Goal: Task Accomplishment & Management: Manage account settings

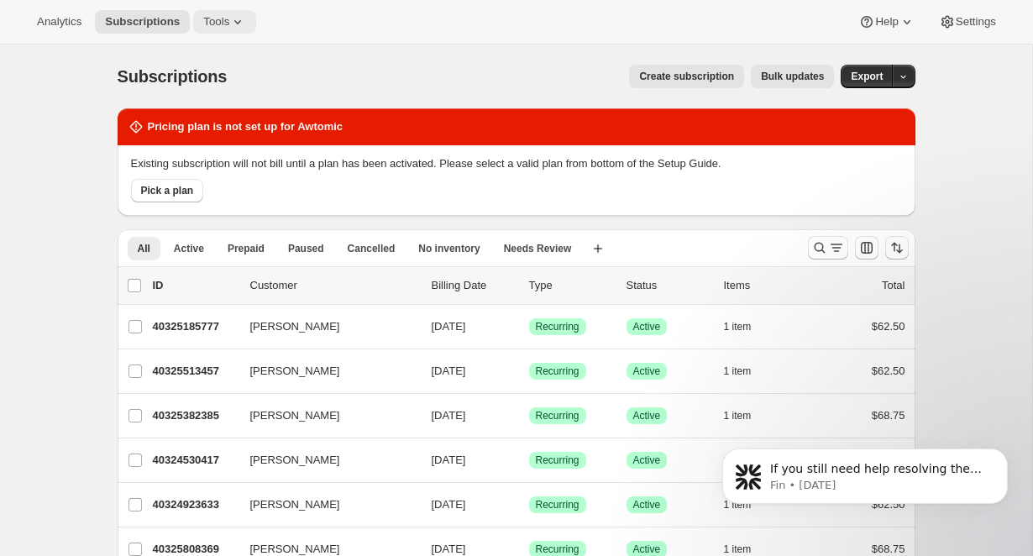
click at [241, 25] on icon at bounding box center [237, 21] width 17 height 17
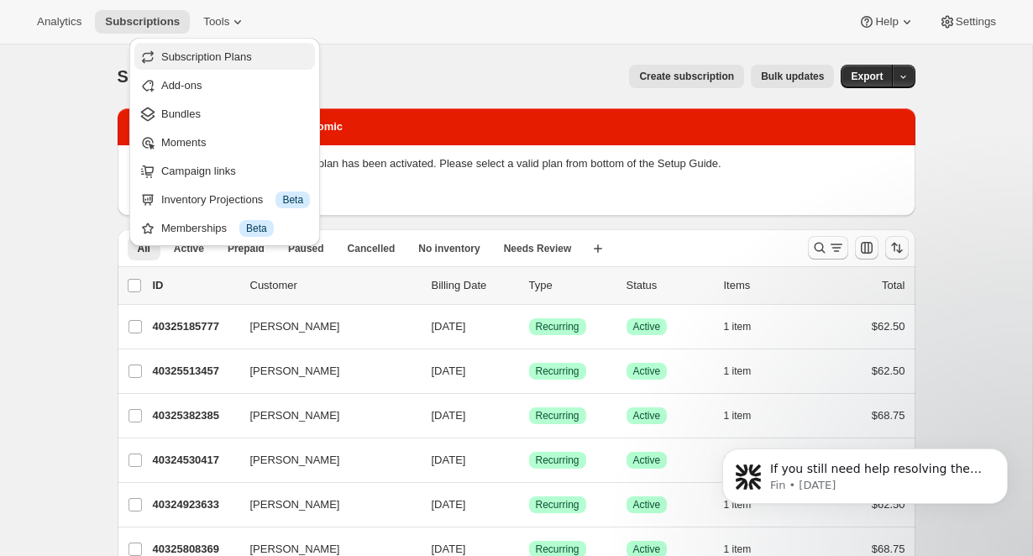
click at [212, 57] on span "Subscription Plans" at bounding box center [206, 56] width 91 height 13
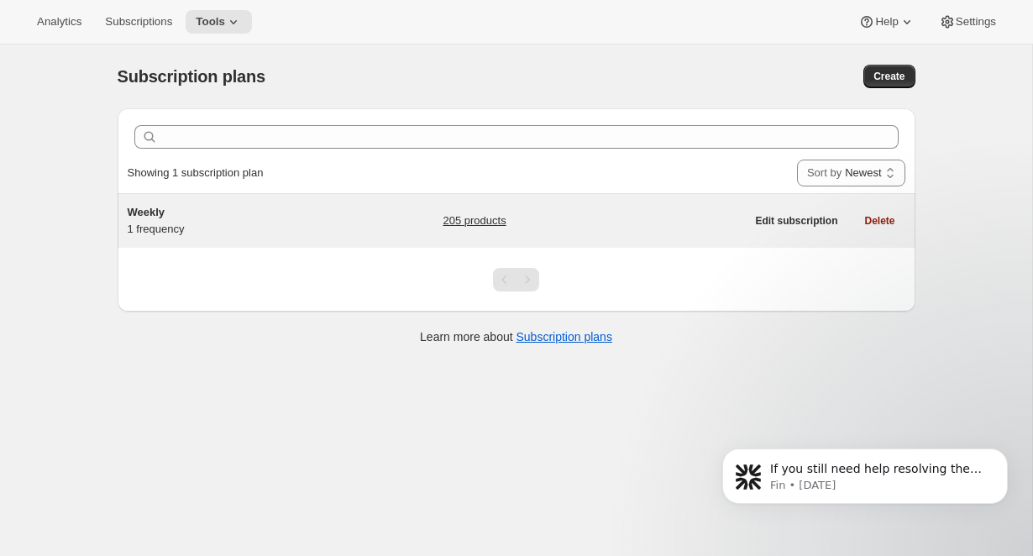
click at [180, 214] on h5 "Weekly" at bounding box center [233, 212] width 210 height 17
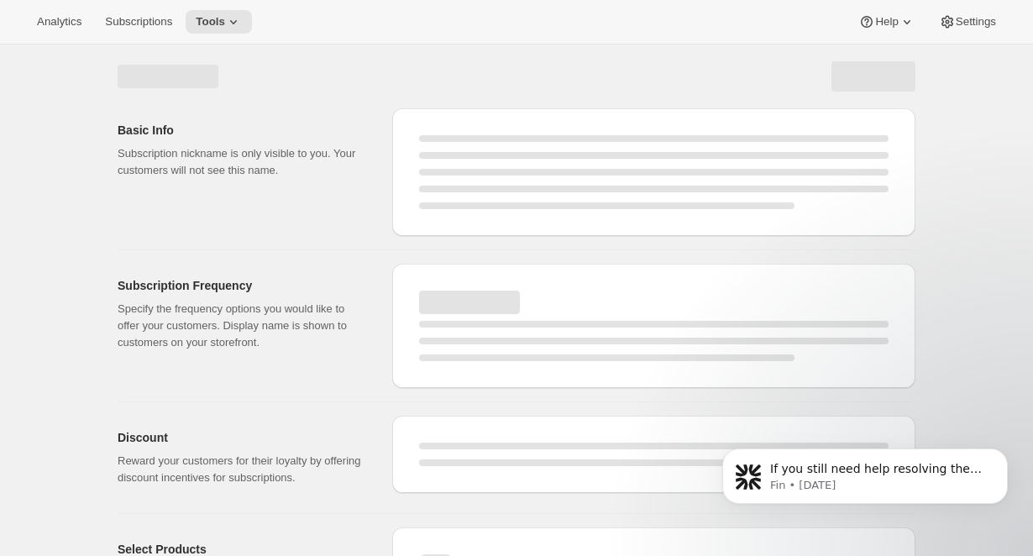
select select "WEEK"
select select "MONTH"
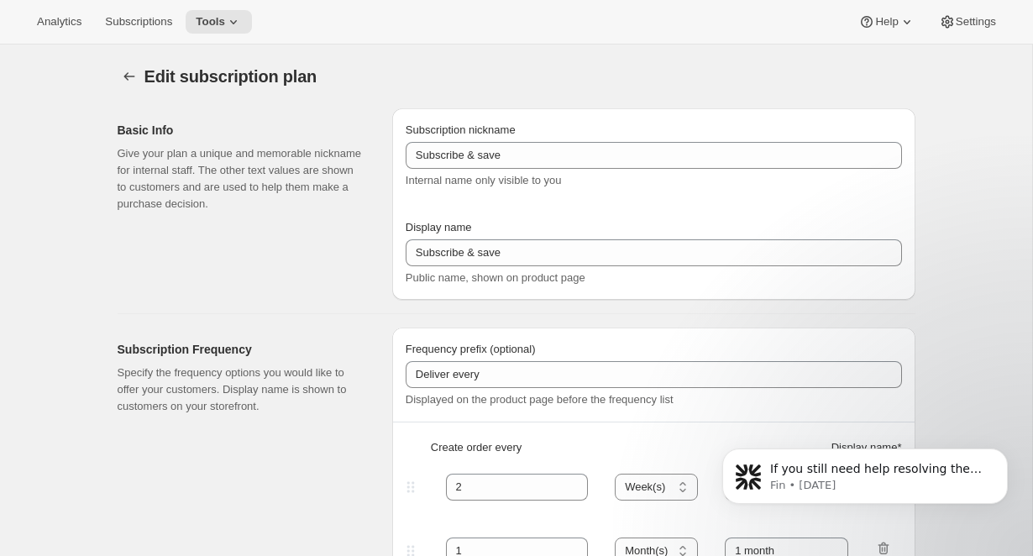
type input "Weekly"
type input "1"
type input "week"
checkbox input "true"
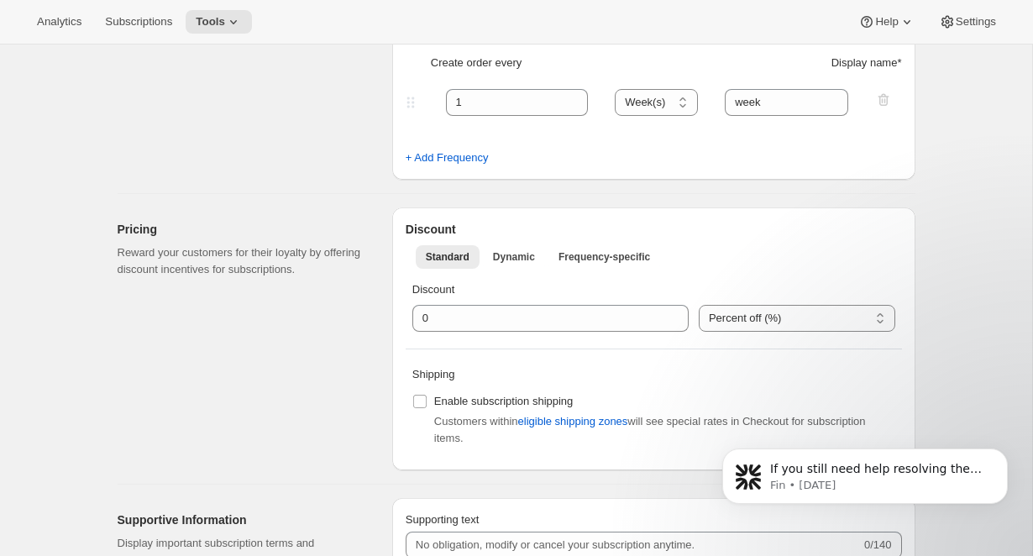
scroll to position [384, 0]
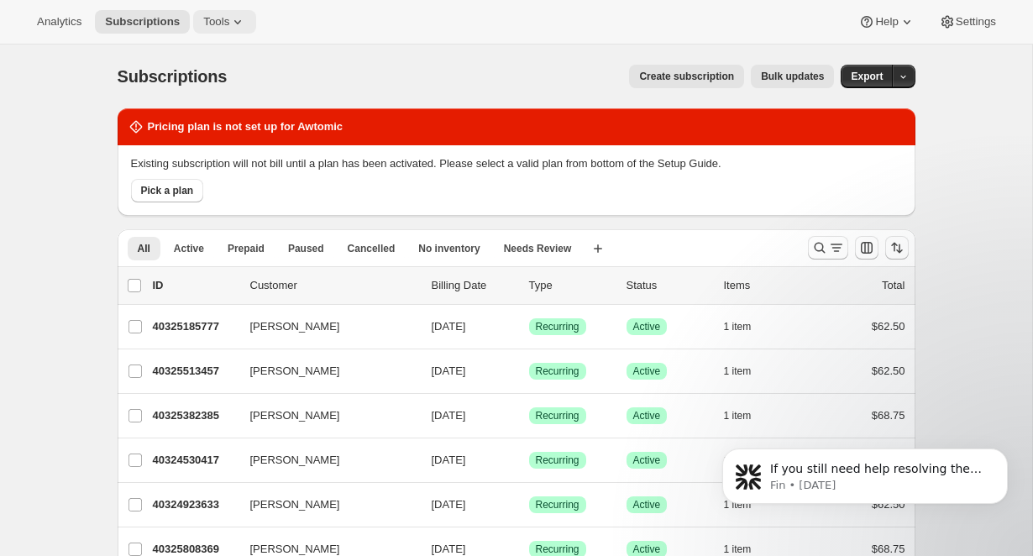
click at [222, 20] on span "Tools" at bounding box center [216, 21] width 26 height 13
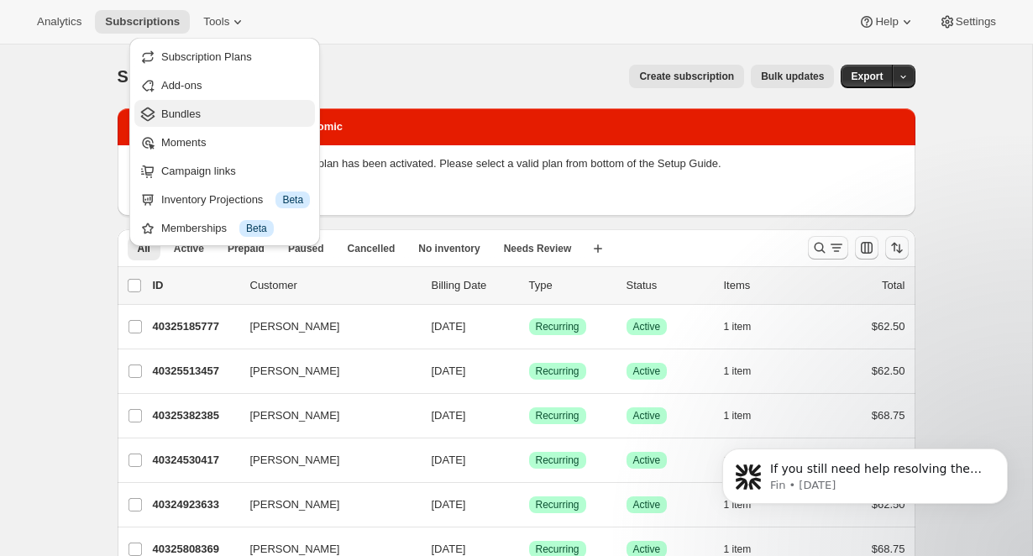
click at [177, 124] on button "Bundles" at bounding box center [224, 113] width 181 height 27
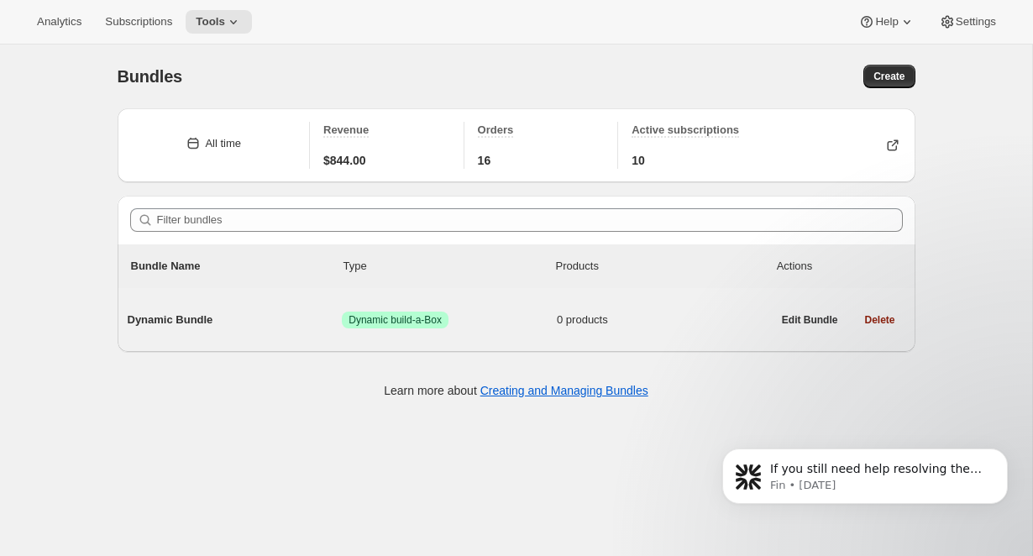
click at [168, 323] on span "Dynamic Bundle" at bounding box center [235, 320] width 215 height 17
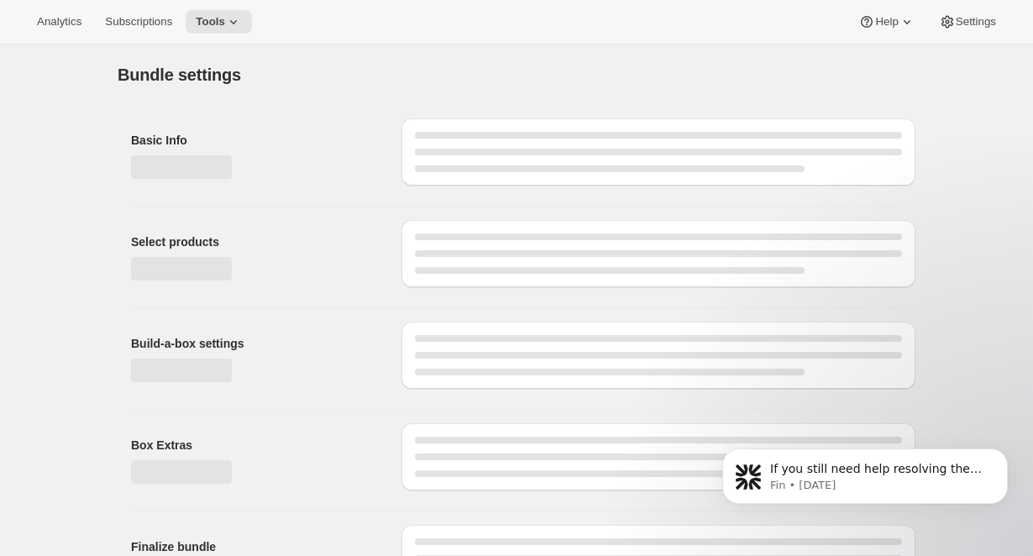
type input "Dynamic Bundle"
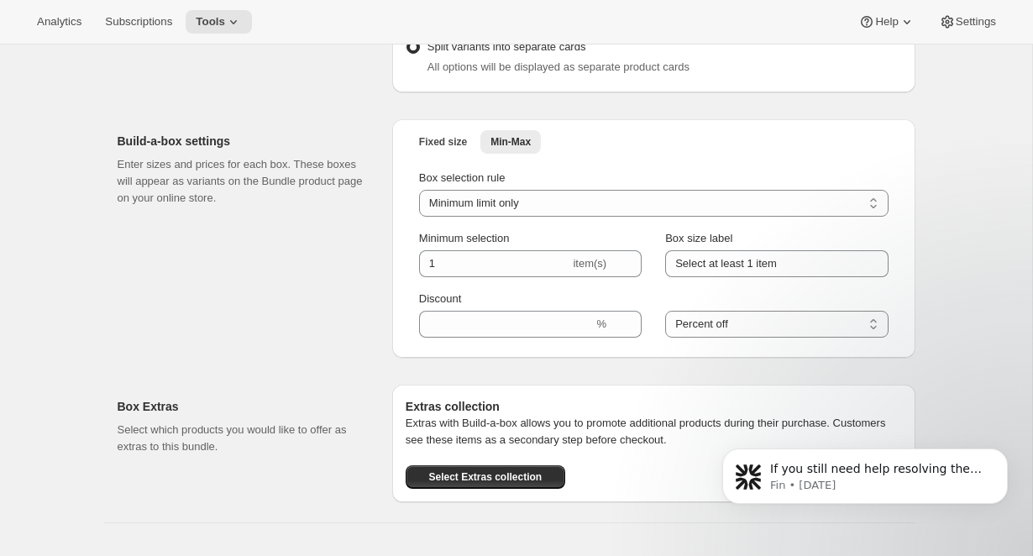
scroll to position [1565, 0]
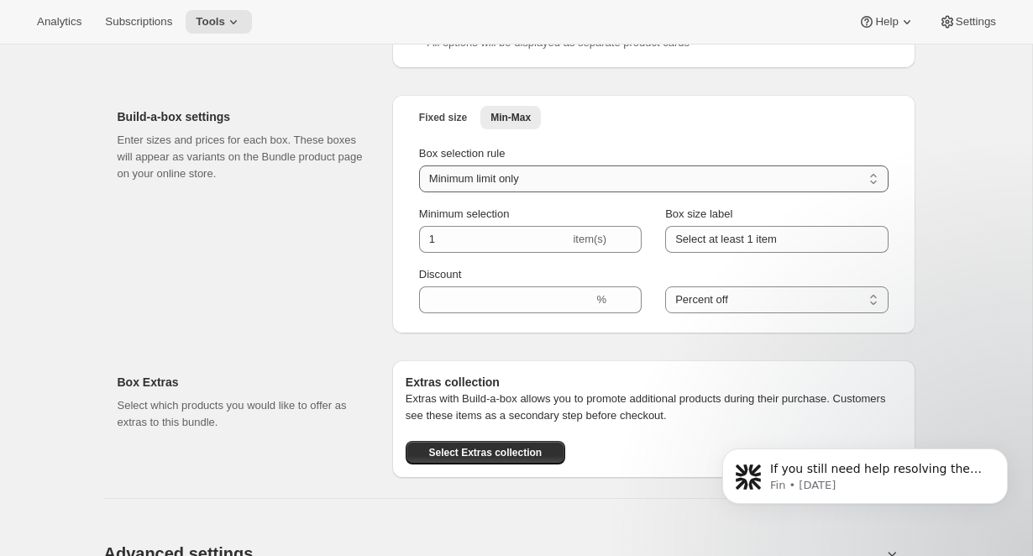
click at [494, 176] on select "Minimum limit only Maximum limit only Minimum and Maximum limits" at bounding box center [653, 178] width 469 height 27
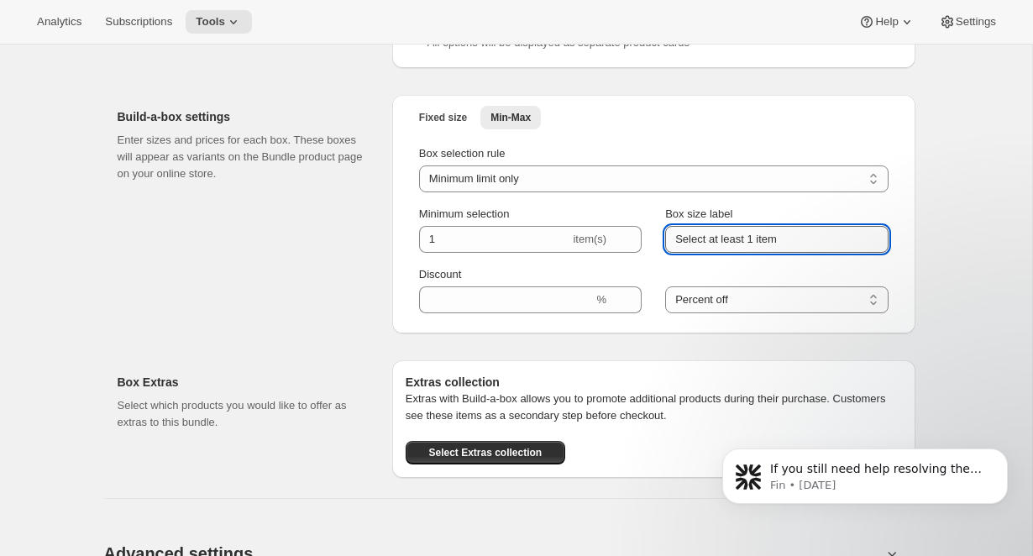
click at [778, 246] on input "Select at least 1 item" at bounding box center [776, 239] width 223 height 27
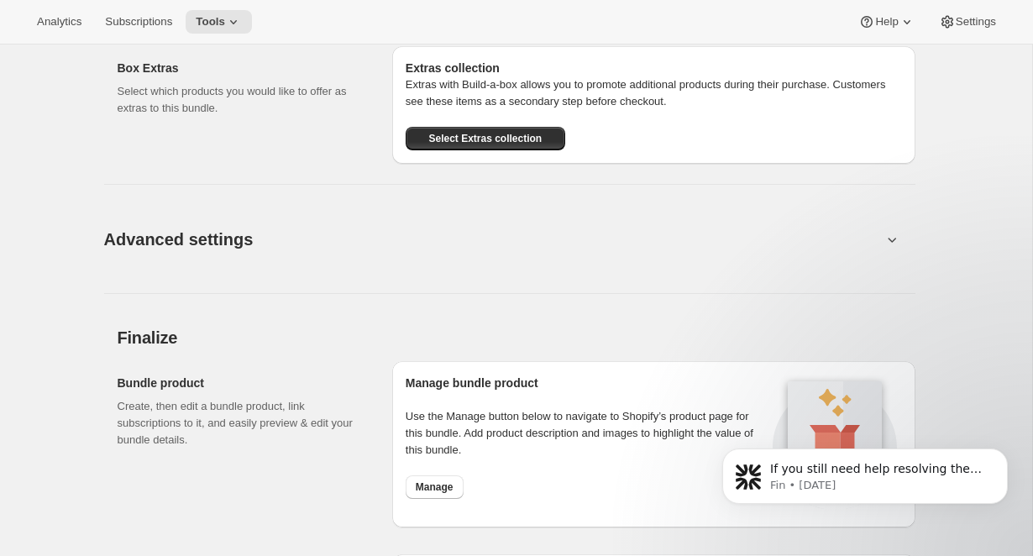
scroll to position [1917, 0]
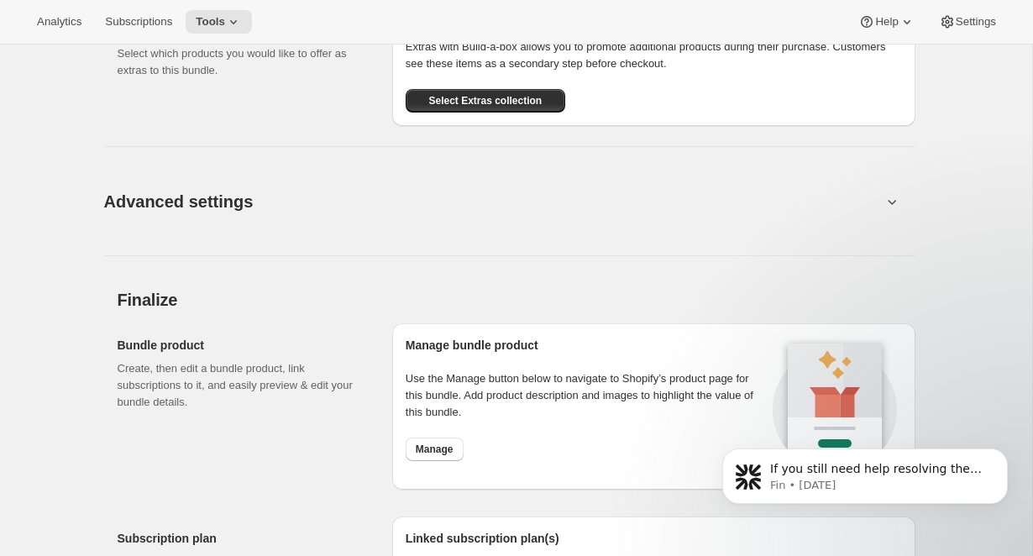
click at [189, 202] on span "Advanced settings" at bounding box center [178, 201] width 149 height 27
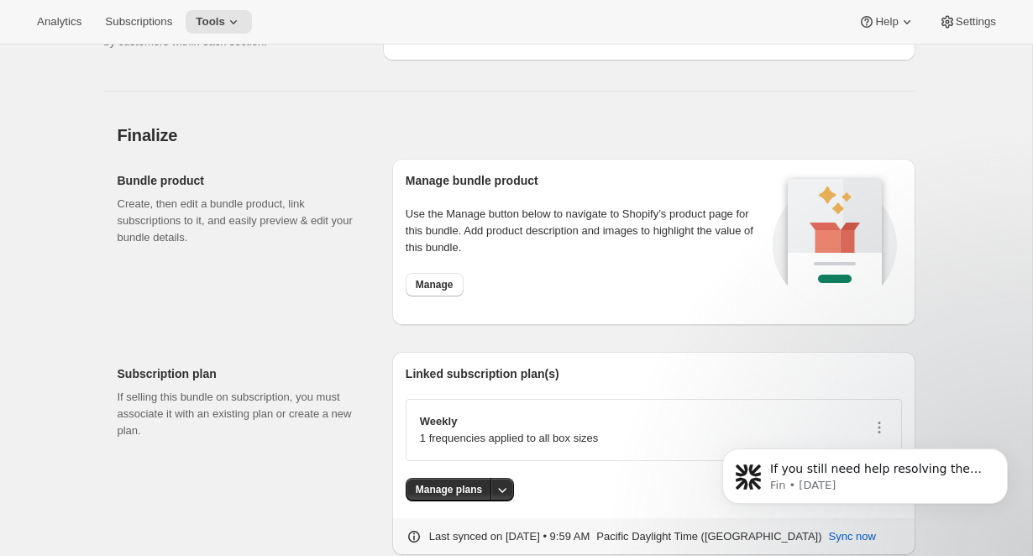
scroll to position [2365, 0]
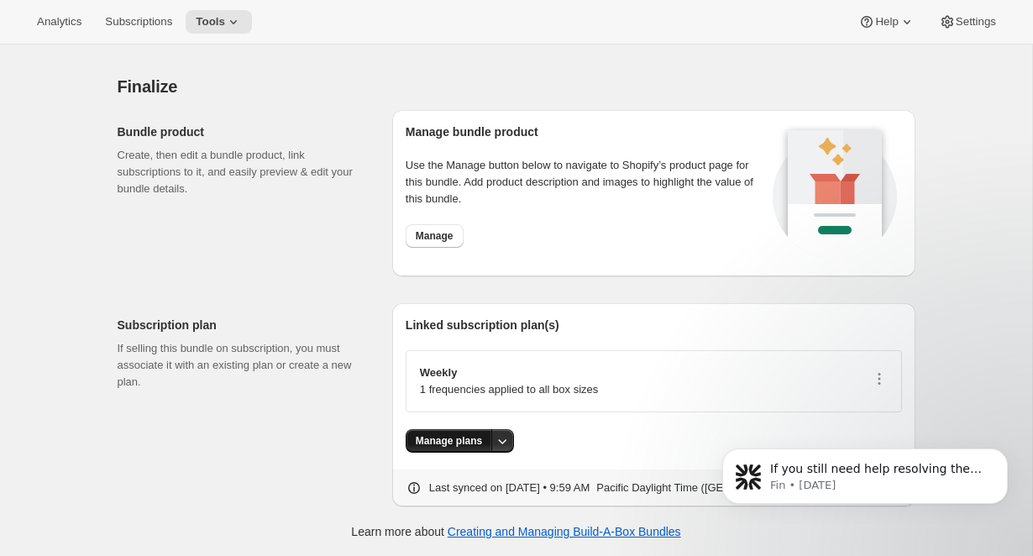
click at [468, 446] on span "Manage plans" at bounding box center [449, 440] width 66 height 13
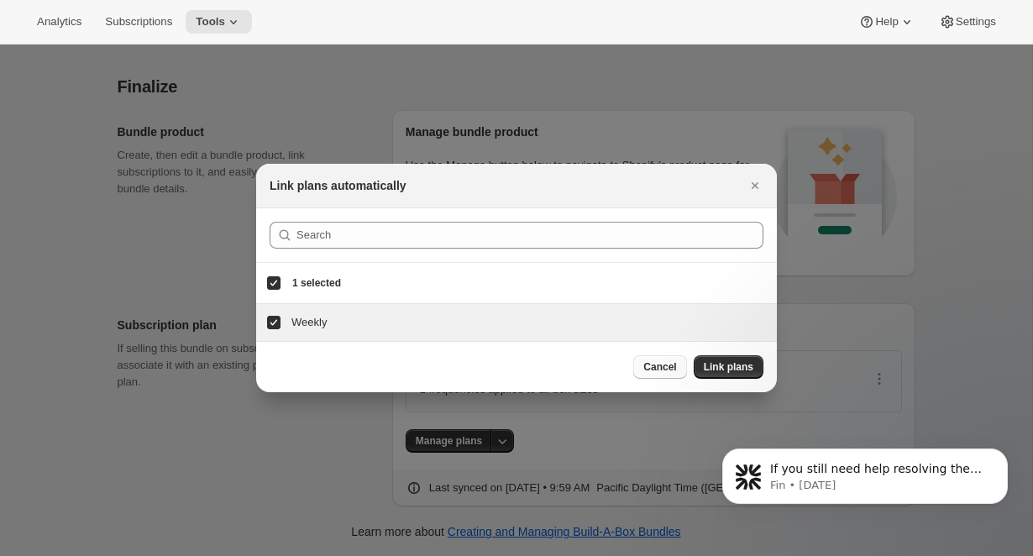
click at [669, 364] on span "Cancel" at bounding box center [659, 366] width 33 height 13
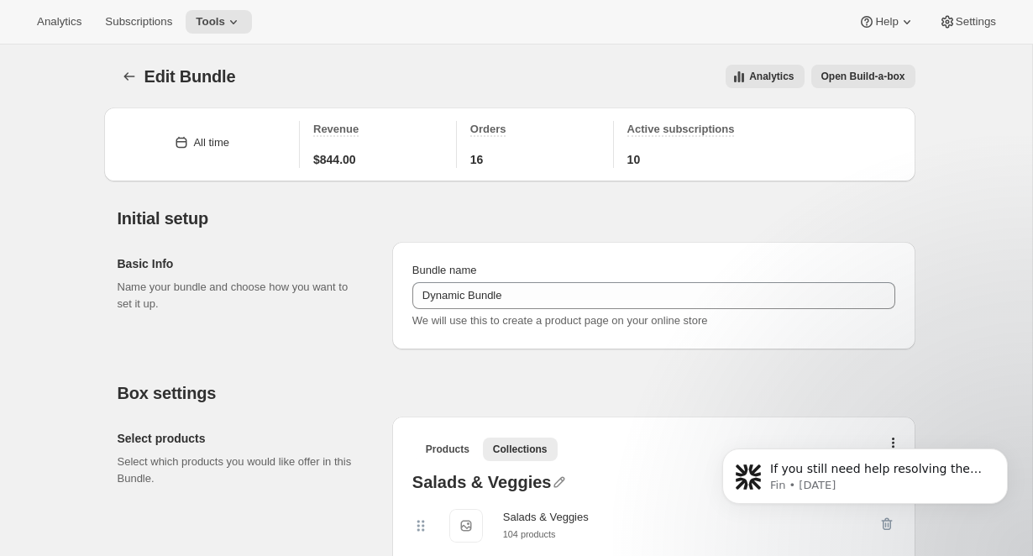
scroll to position [2365, 0]
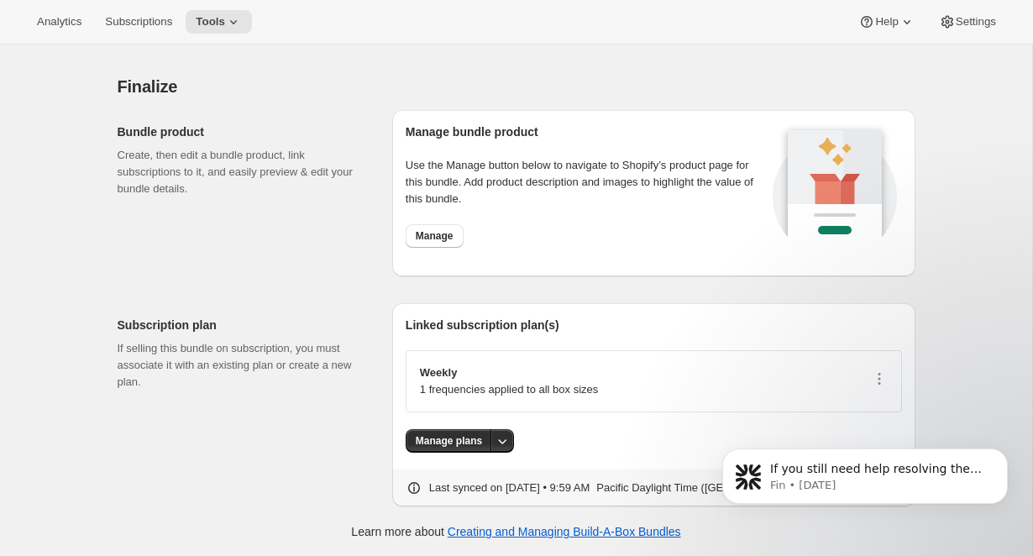
click at [637, 372] on div "Weekly 1 frequencies applied to all box sizes" at bounding box center [654, 381] width 468 height 34
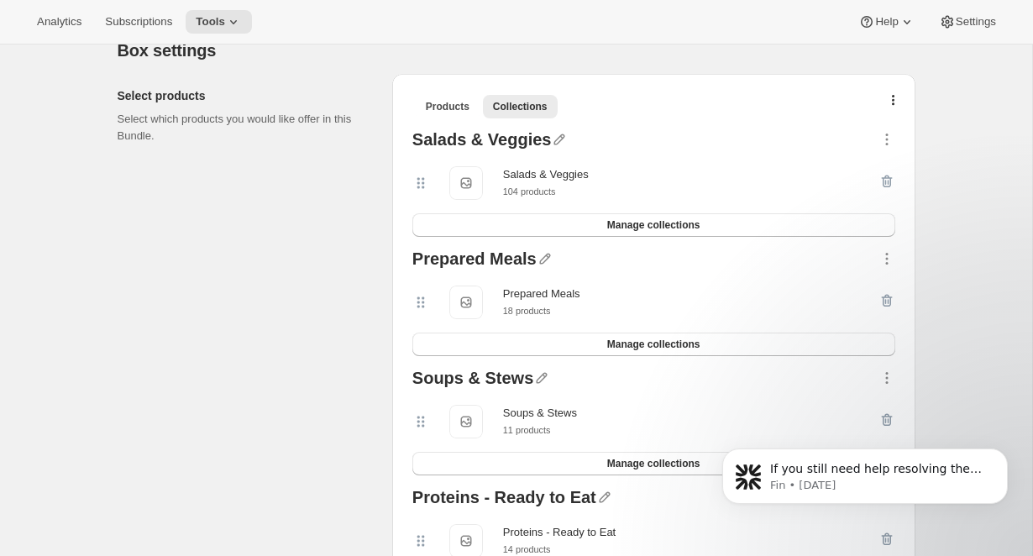
scroll to position [192, 0]
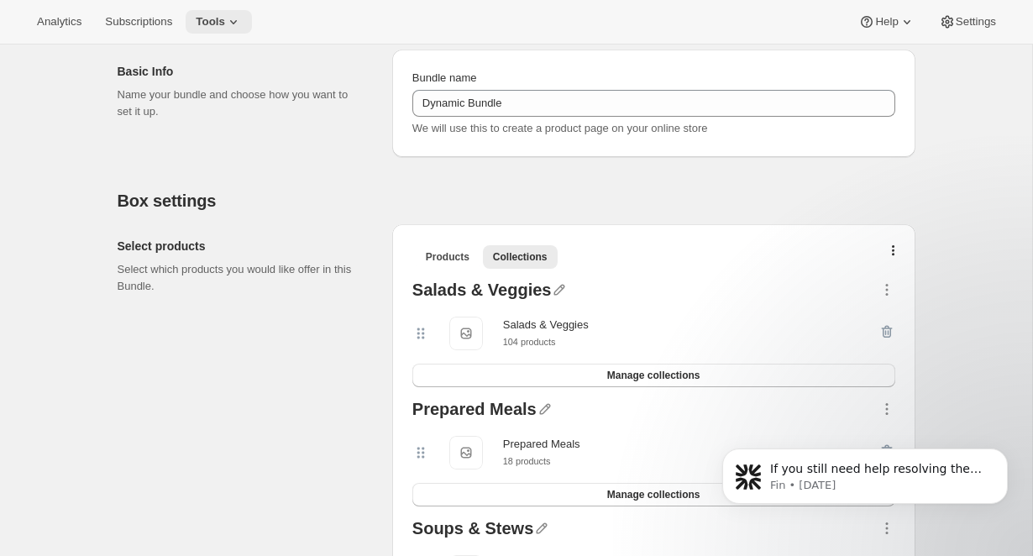
click at [220, 26] on span "Tools" at bounding box center [210, 21] width 29 height 13
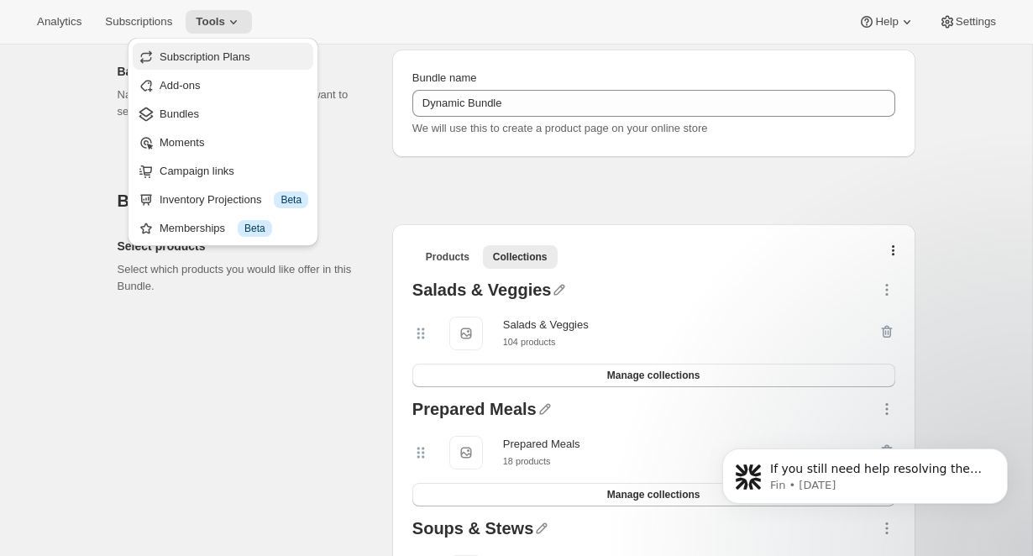
click at [191, 63] on span "Subscription Plans" at bounding box center [234, 57] width 149 height 17
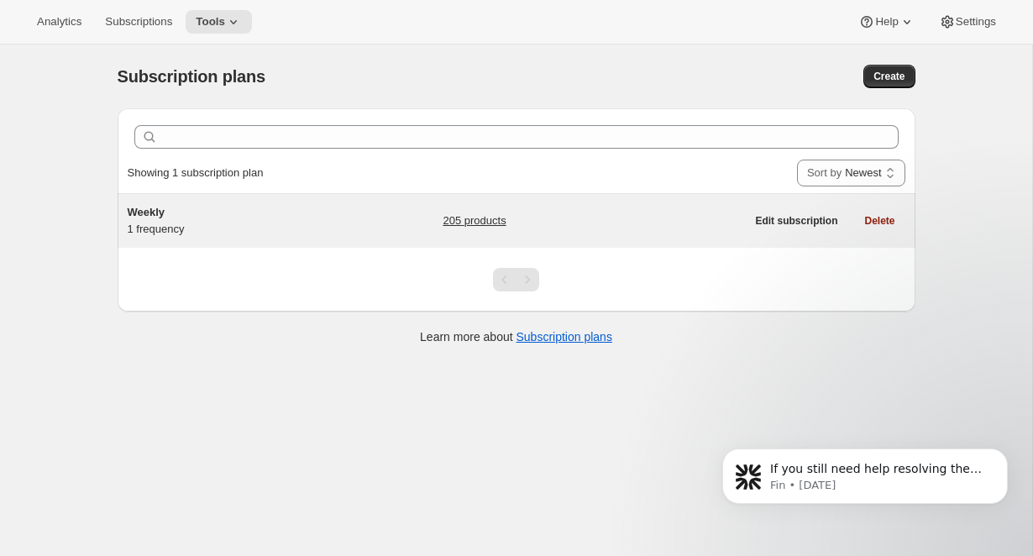
click at [355, 225] on div "Weekly 1 frequency 205 products" at bounding box center [437, 221] width 618 height 34
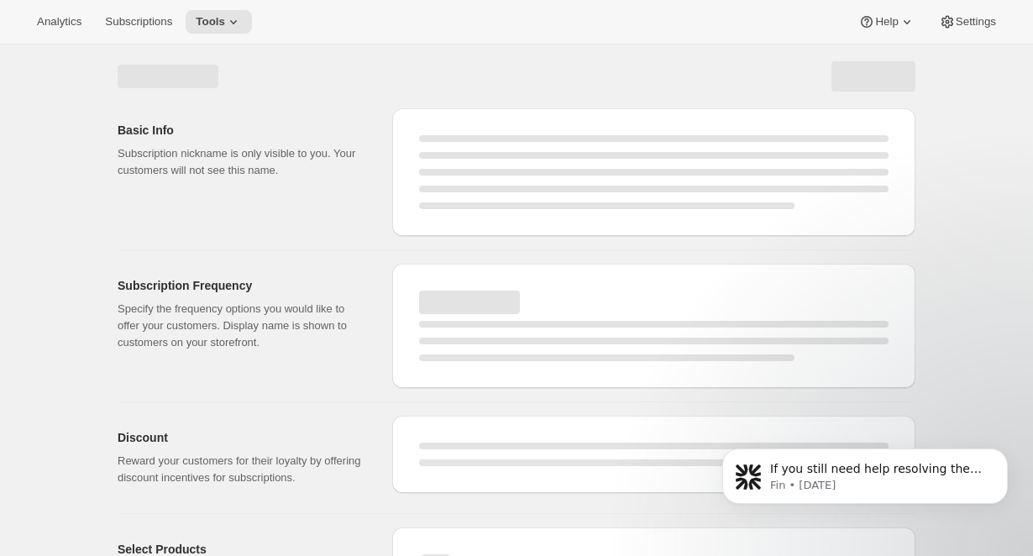
select select "WEEK"
select select "MONTH"
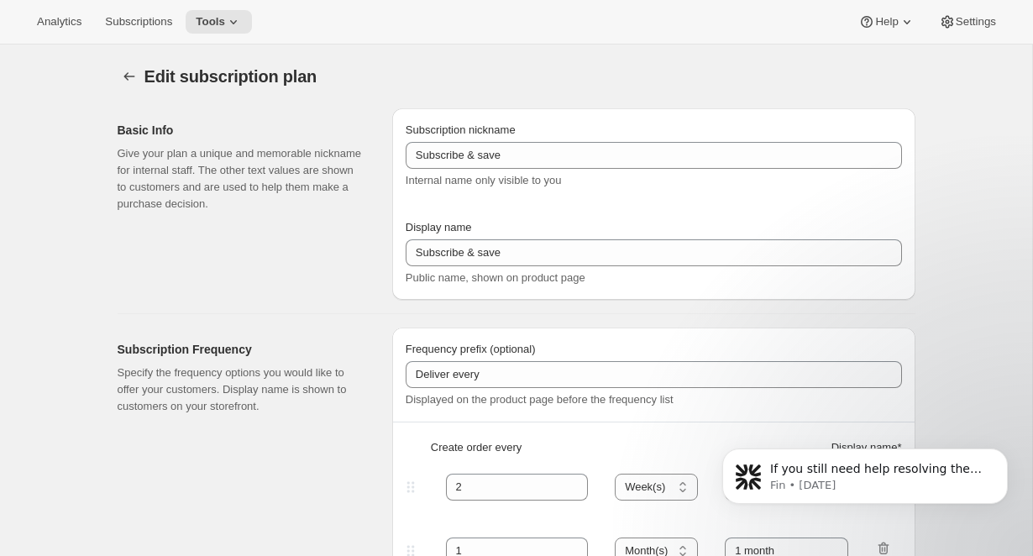
type input "Weekly"
type input "1"
type input "week"
checkbox input "true"
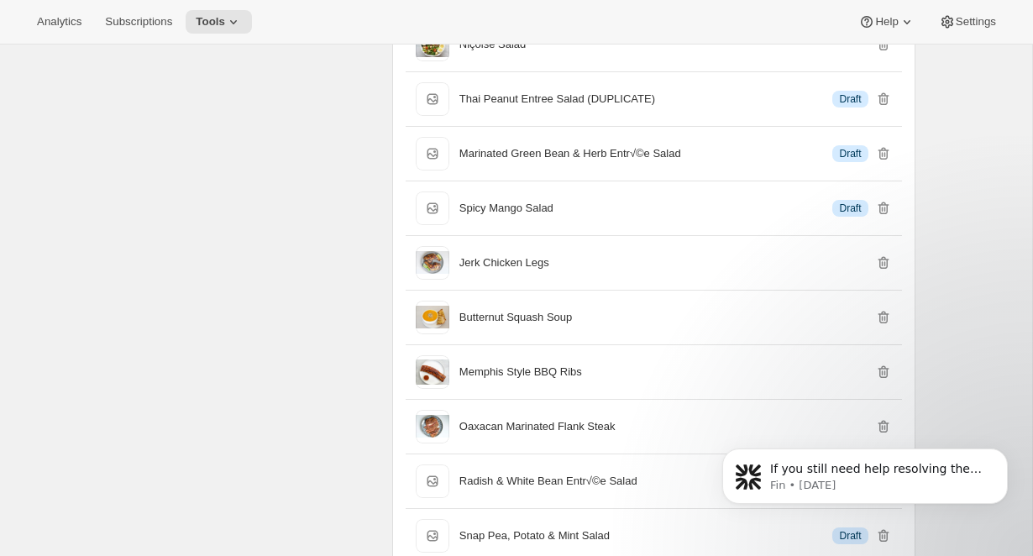
scroll to position [3448, 0]
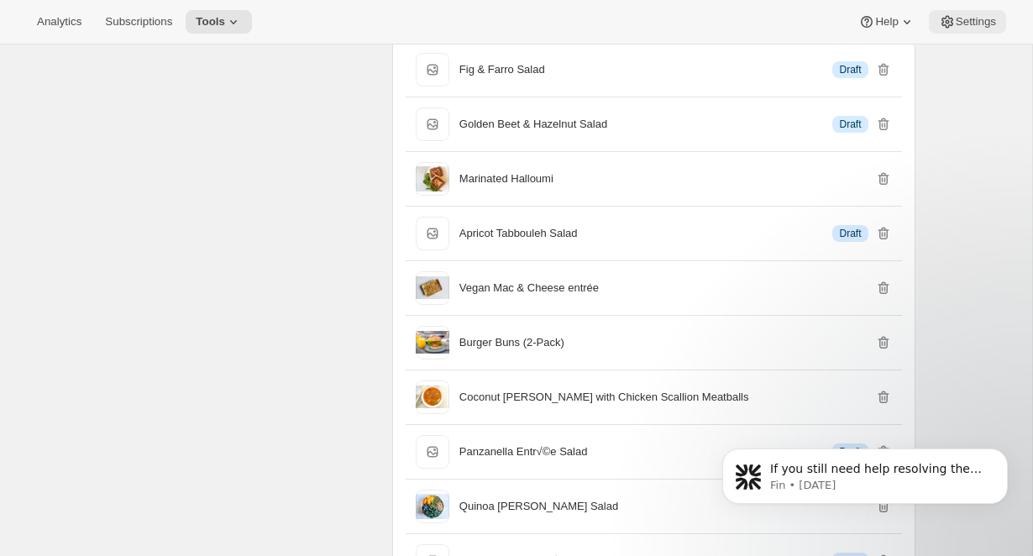
click at [967, 22] on span "Settings" at bounding box center [976, 21] width 40 height 13
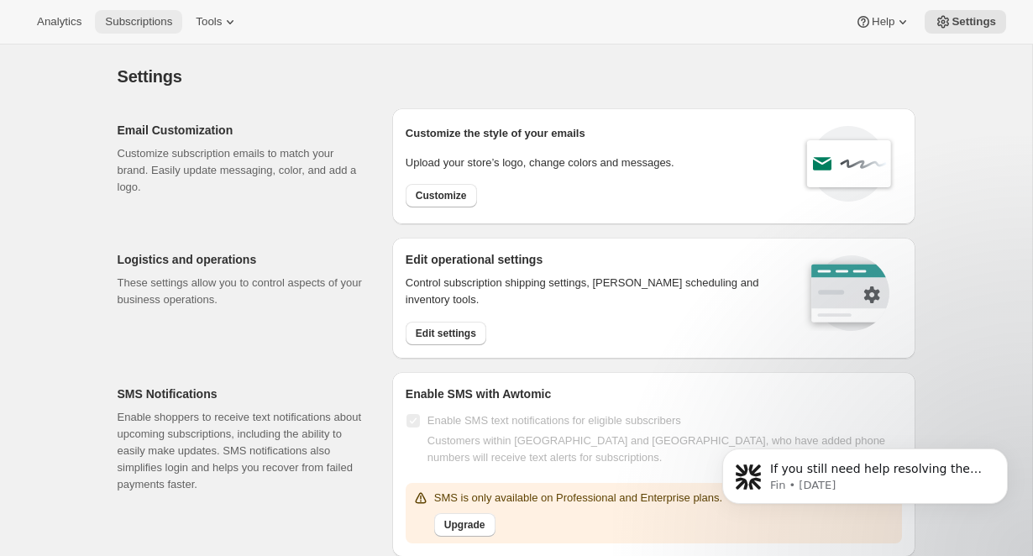
click at [172, 21] on span "Subscriptions" at bounding box center [138, 21] width 67 height 13
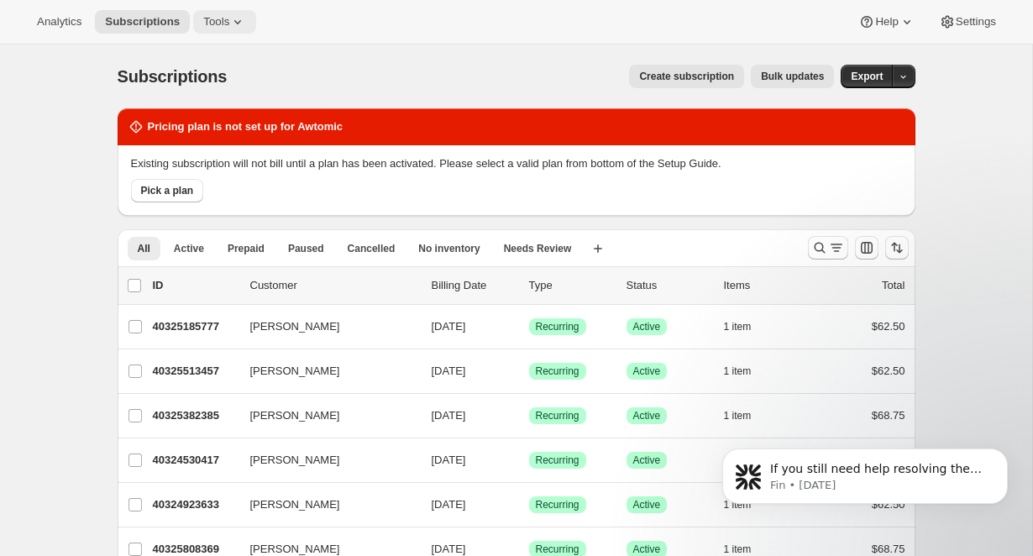
click at [225, 15] on span "Tools" at bounding box center [216, 21] width 26 height 13
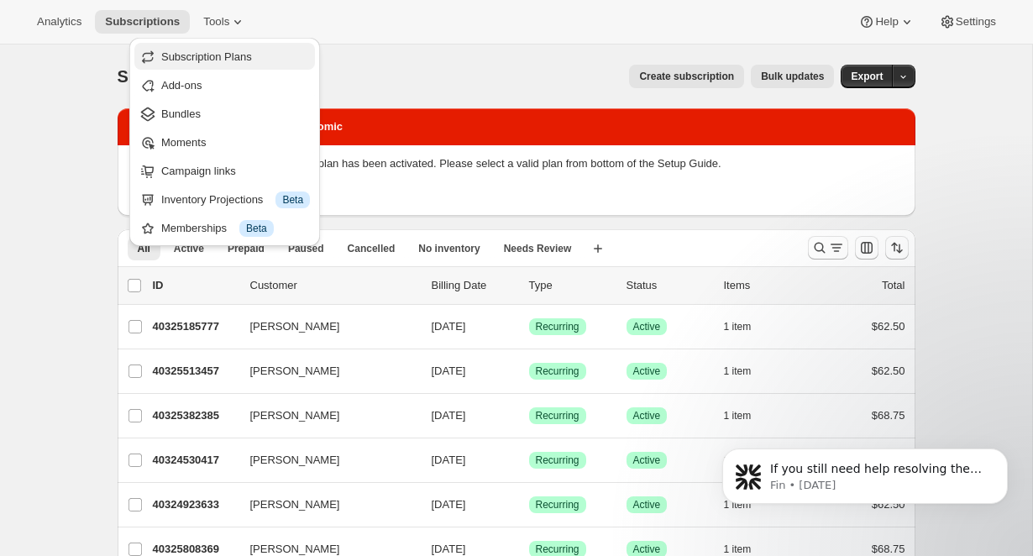
click at [216, 55] on span "Subscription Plans" at bounding box center [206, 56] width 91 height 13
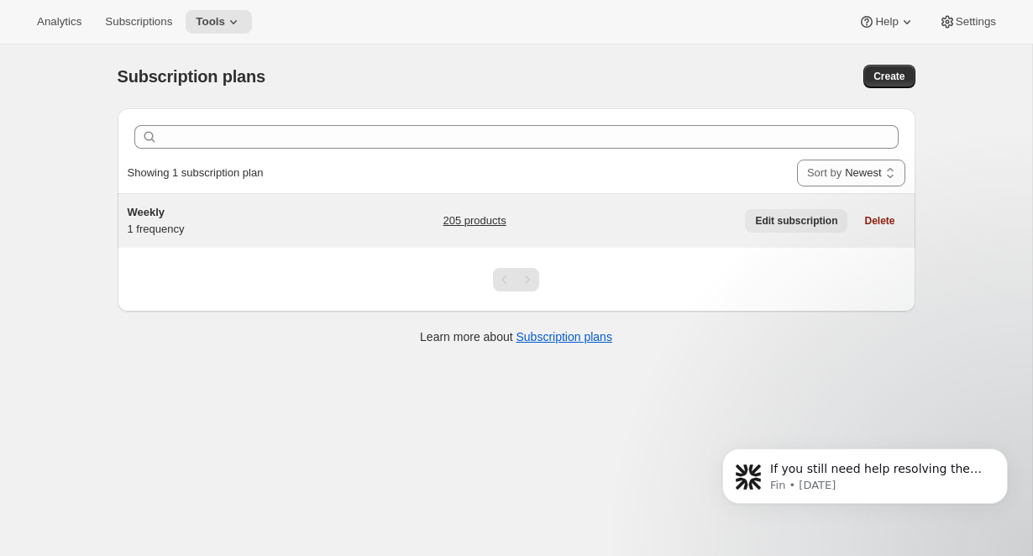
click at [761, 223] on span "Edit subscription" at bounding box center [796, 220] width 82 height 13
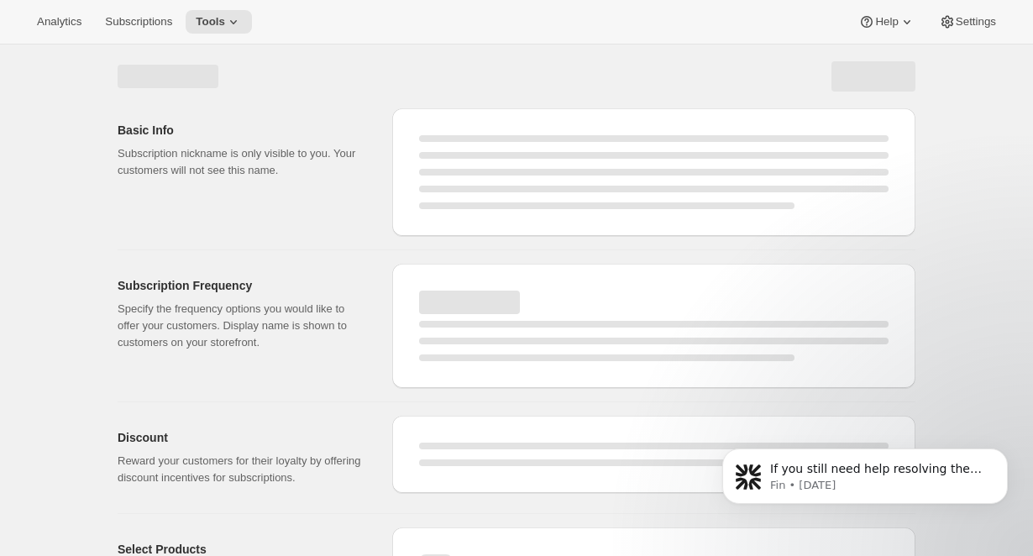
select select "WEEK"
select select "MONTH"
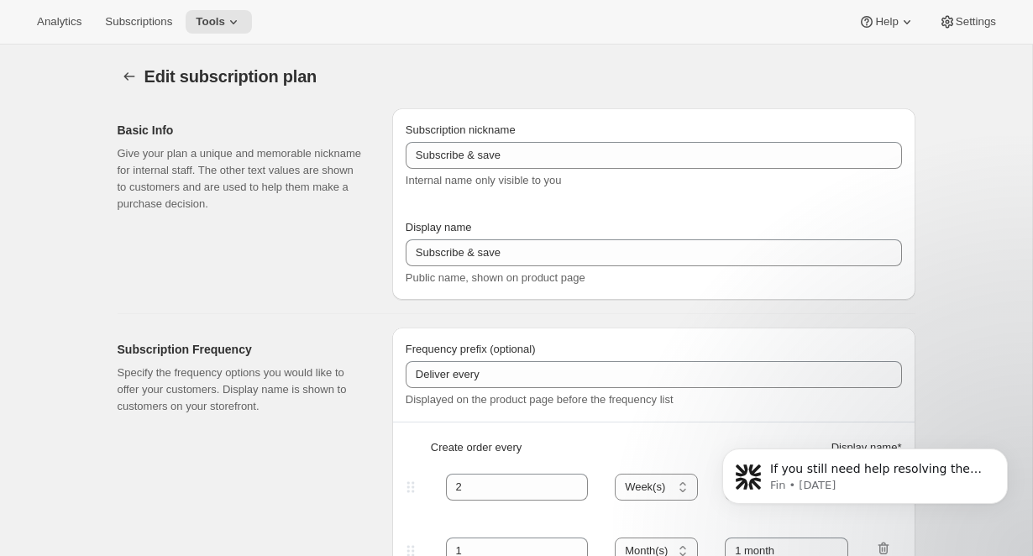
type input "Weekly"
type input "1"
type input "week"
checkbox input "true"
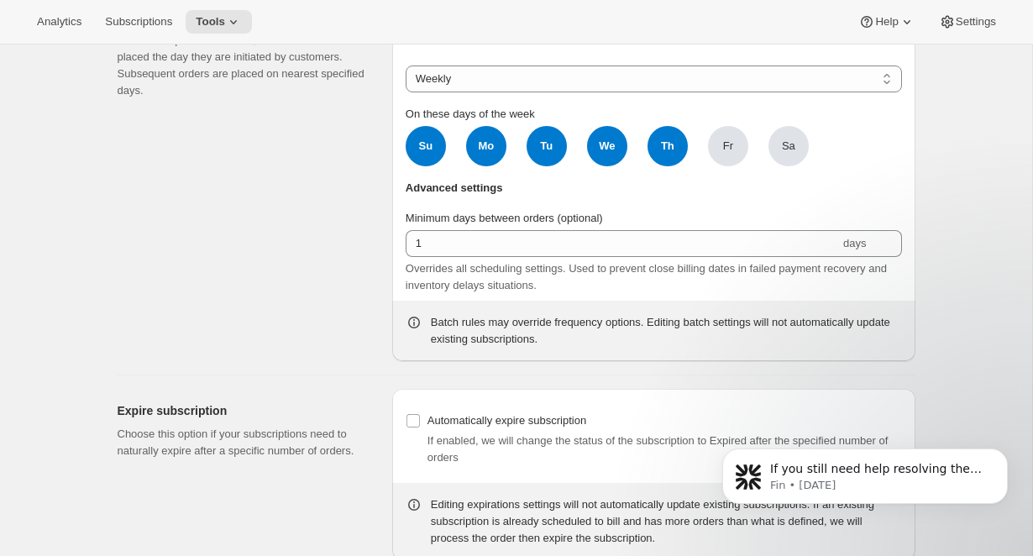
scroll to position [12341, 0]
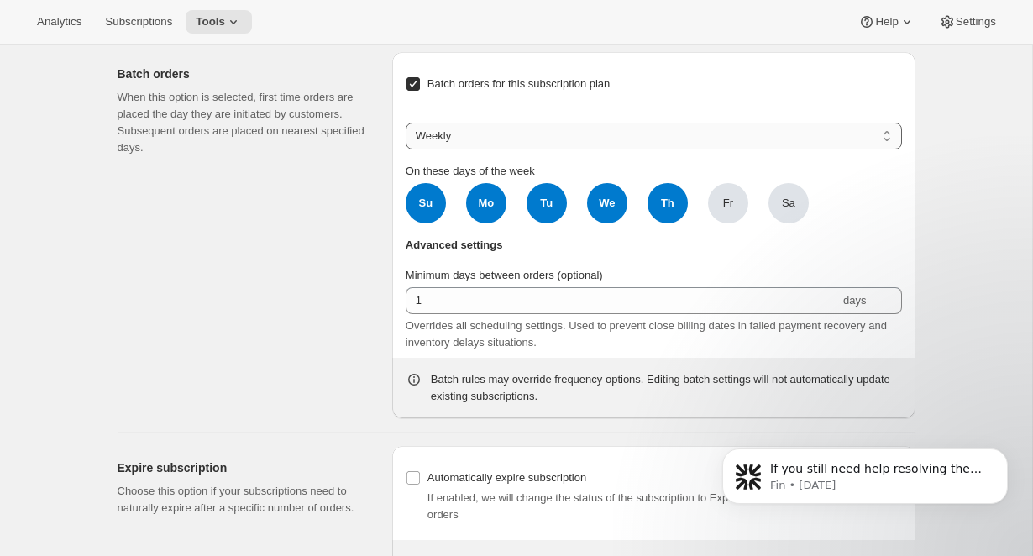
click at [530, 149] on select "Weekly Monthly Yearly" at bounding box center [654, 136] width 496 height 27
click at [406, 139] on select "Weekly Monthly Yearly" at bounding box center [654, 136] width 496 height 27
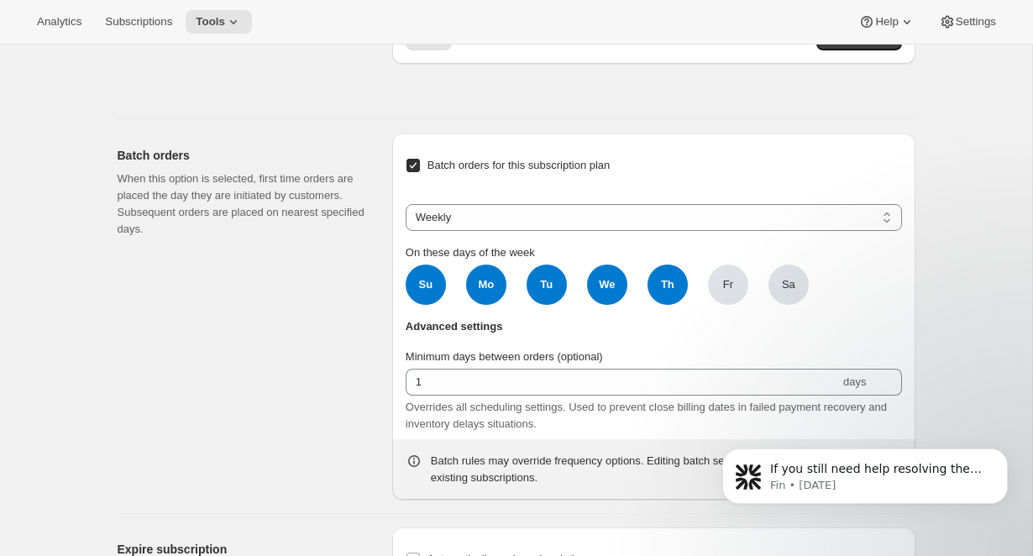
scroll to position [11621, 0]
